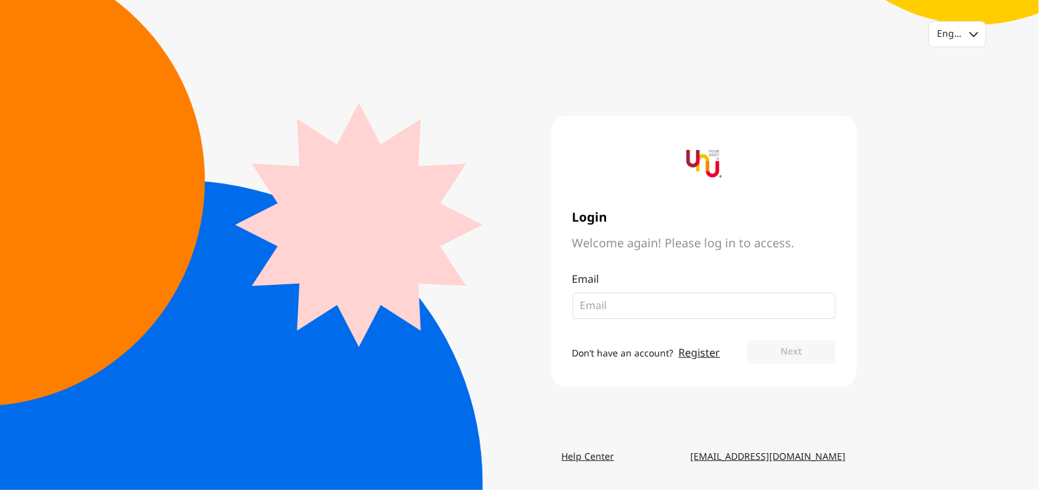
click at [660, 304] on input "email" at bounding box center [698, 306] width 237 height 16
type input "sittichoke.tha@gmail.com"
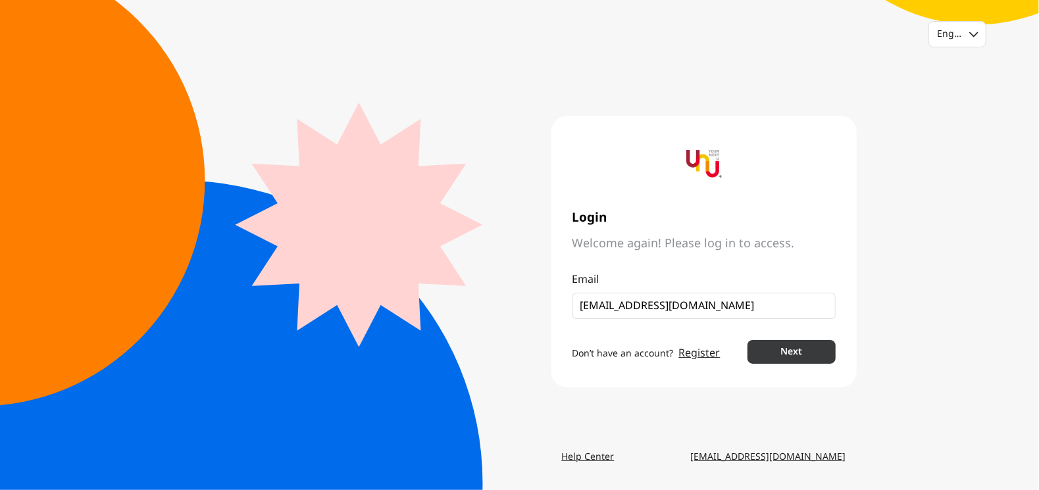
click at [805, 356] on button "Next" at bounding box center [790, 352] width 87 height 24
